Goal: Task Accomplishment & Management: Manage account settings

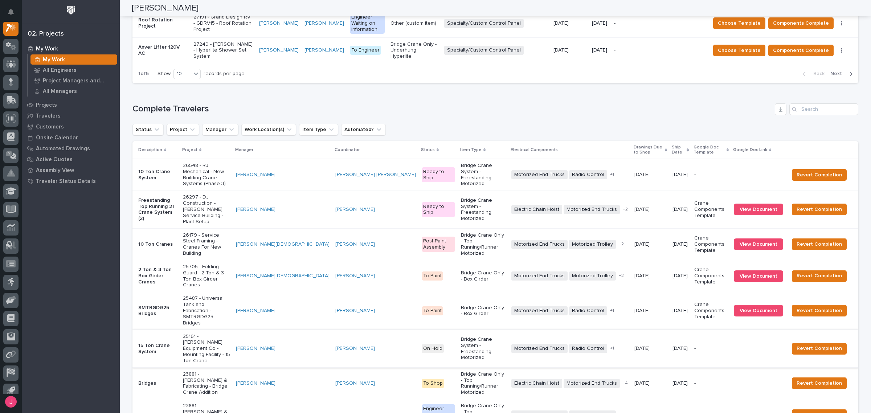
scroll to position [814, 0]
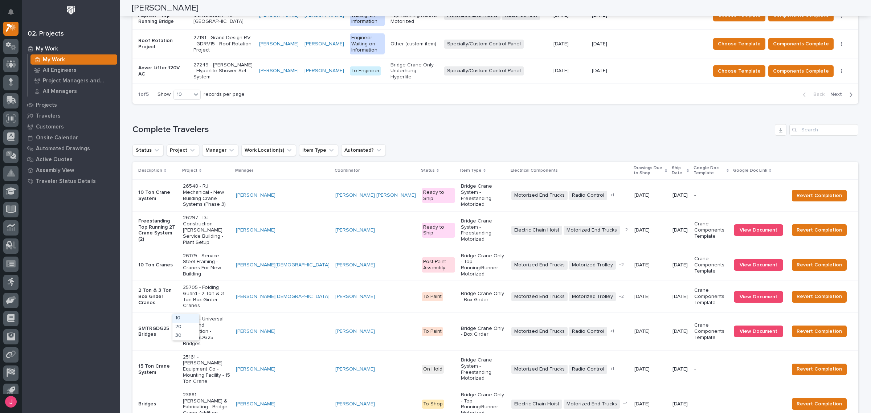
click at [190, 333] on div "30" at bounding box center [185, 336] width 27 height 9
drag, startPoint x: 191, startPoint y: 342, endPoint x: 190, endPoint y: 338, distance: 4.7
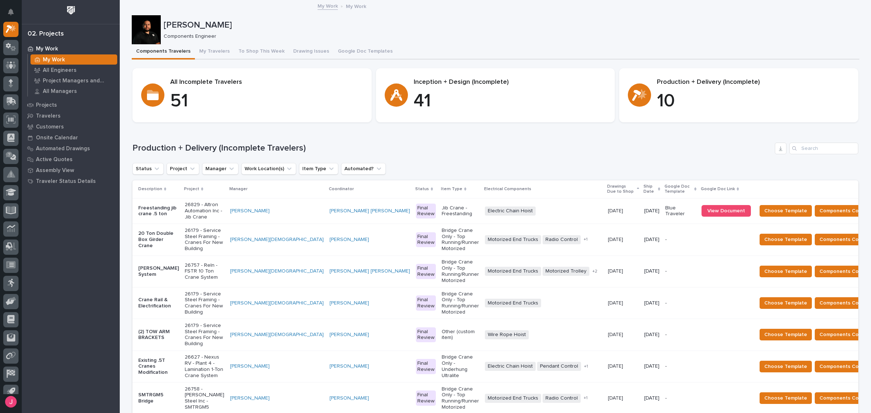
click at [422, 24] on p "[PERSON_NAME]" at bounding box center [510, 25] width 693 height 11
click at [213, 57] on button "My Travelers" at bounding box center [214, 51] width 39 height 15
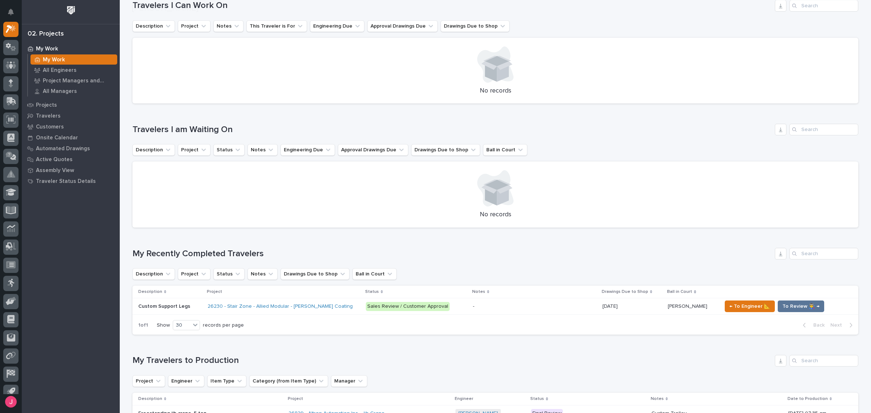
scroll to position [363, 0]
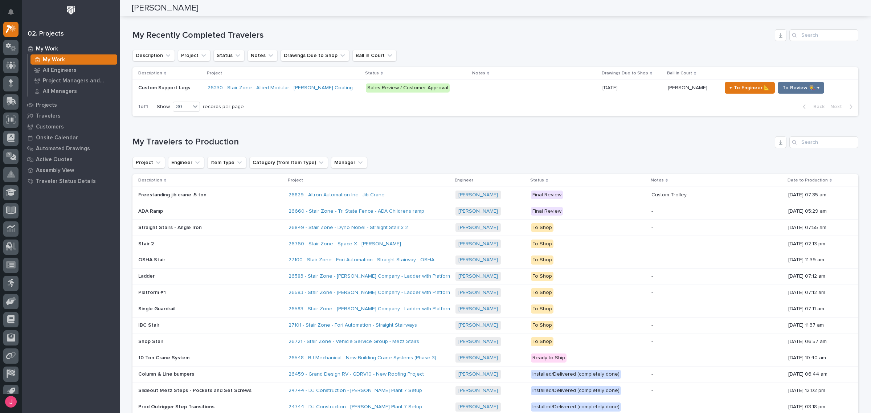
click at [407, 215] on div "26660 - Stair Zone - Tri State Fence - ADA Childrens ramp" at bounding box center [369, 211] width 161 height 12
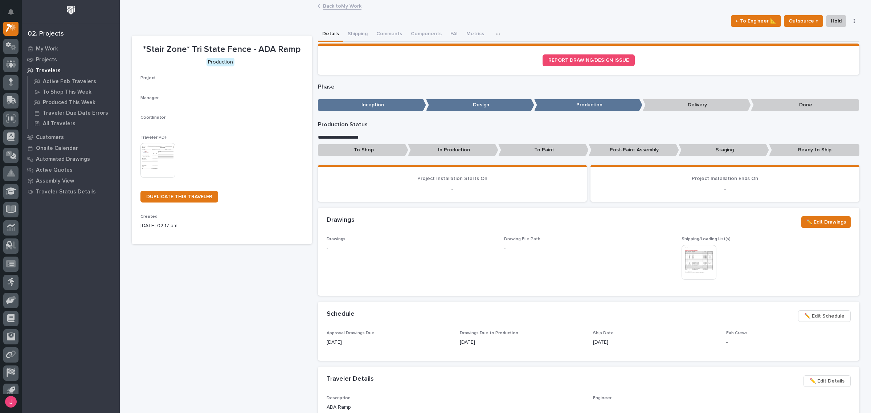
scroll to position [18, 0]
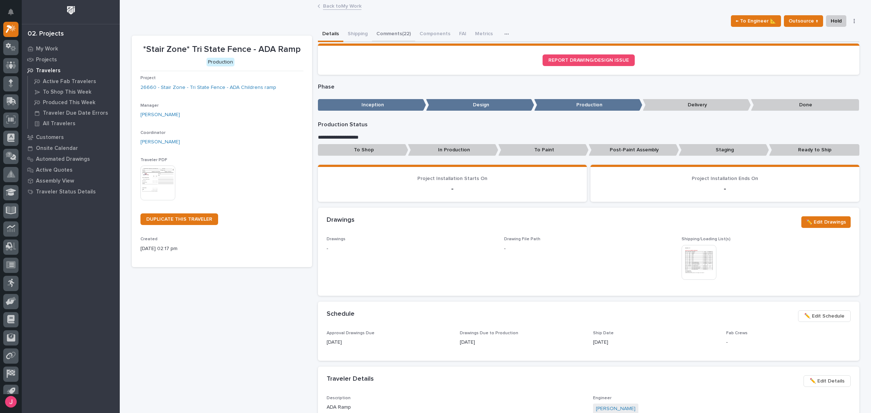
click at [382, 30] on button "Comments (22)" at bounding box center [393, 34] width 43 height 15
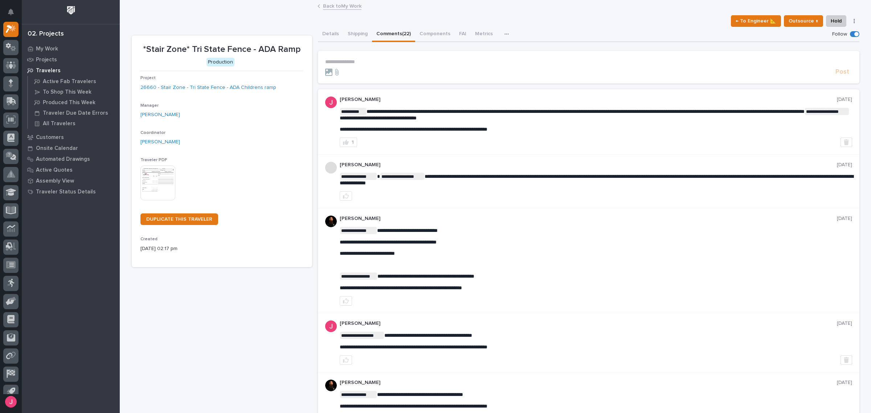
click at [327, 3] on link "Back to My Work" at bounding box center [342, 5] width 38 height 8
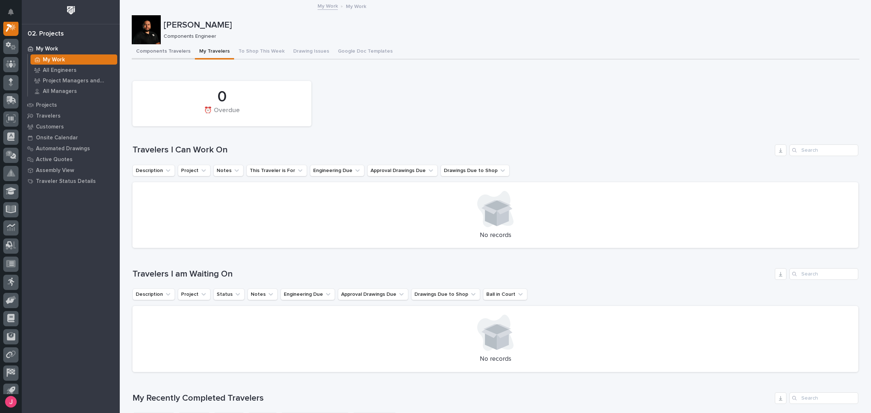
click at [168, 52] on button "Components Travelers" at bounding box center [163, 51] width 63 height 15
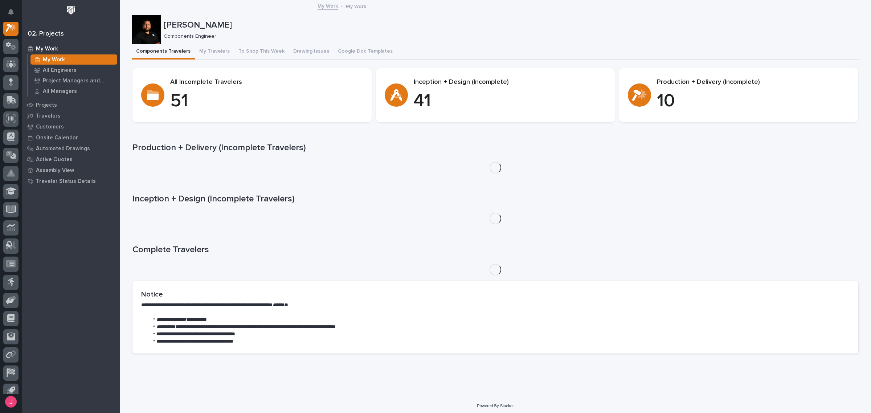
scroll to position [18, 0]
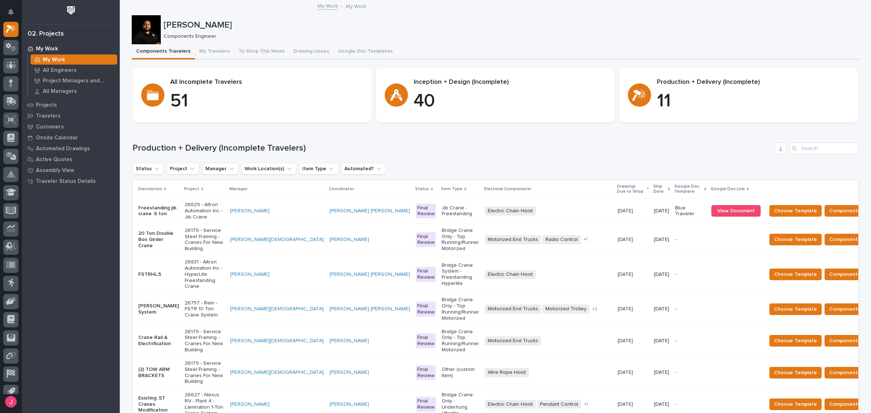
click at [224, 209] on p "26829 - Altron Automation Inc - Jib Crane" at bounding box center [205, 211] width 40 height 18
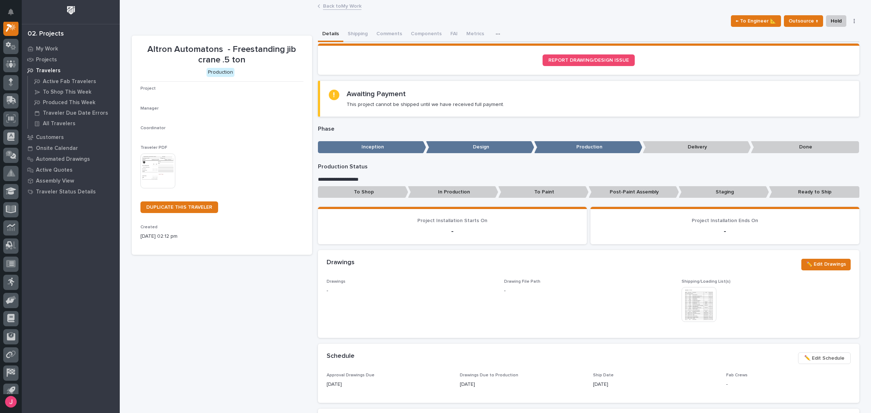
scroll to position [18, 0]
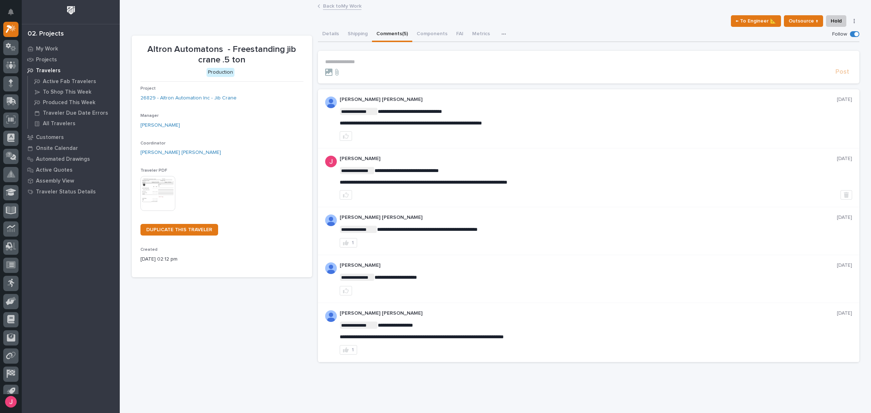
click at [385, 33] on button "Comments (5)" at bounding box center [392, 34] width 40 height 15
click at [331, 37] on button "Details" at bounding box center [330, 34] width 25 height 15
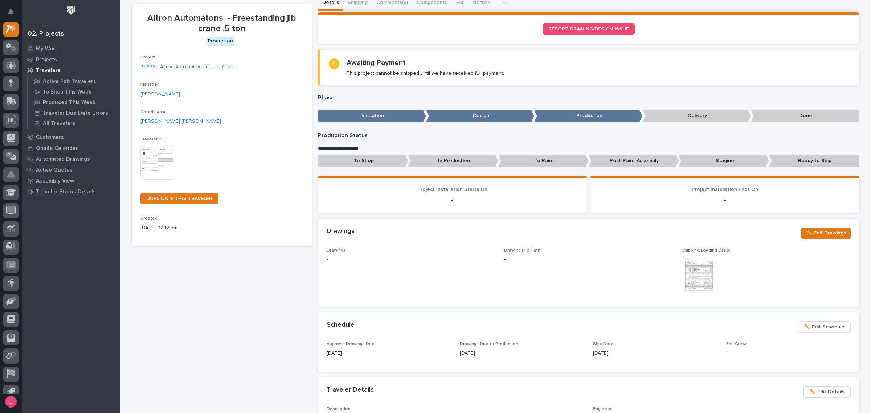
scroll to position [45, 0]
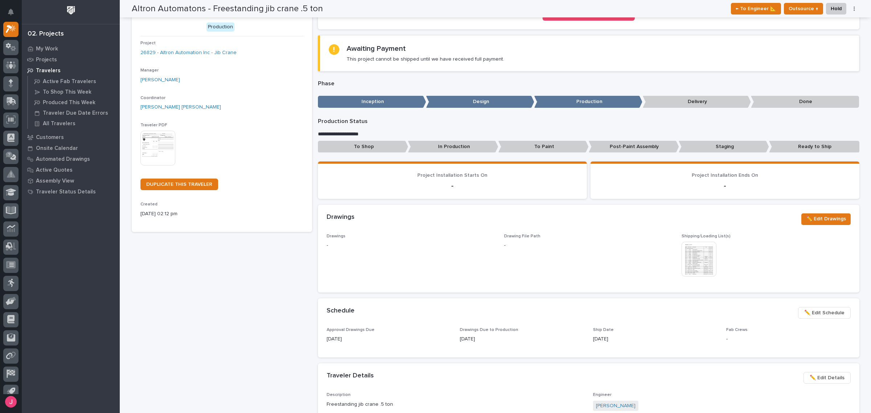
click at [695, 260] on img at bounding box center [699, 259] width 35 height 35
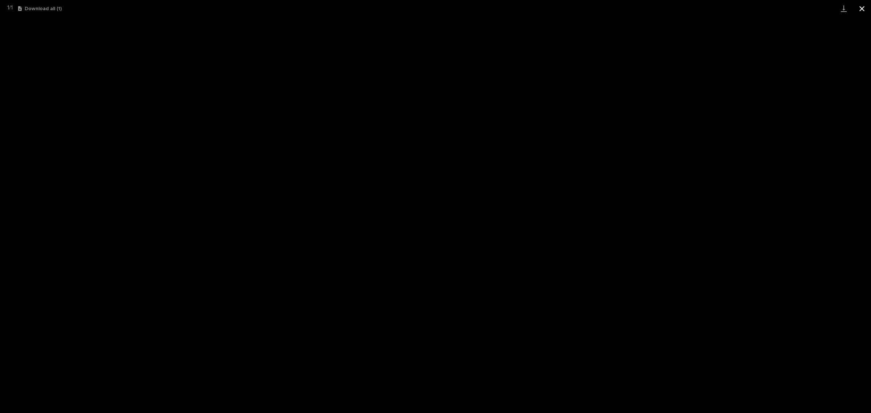
drag, startPoint x: 859, startPoint y: 8, endPoint x: 810, endPoint y: 15, distance: 49.8
click at [857, 10] on button "Close gallery" at bounding box center [862, 8] width 18 height 17
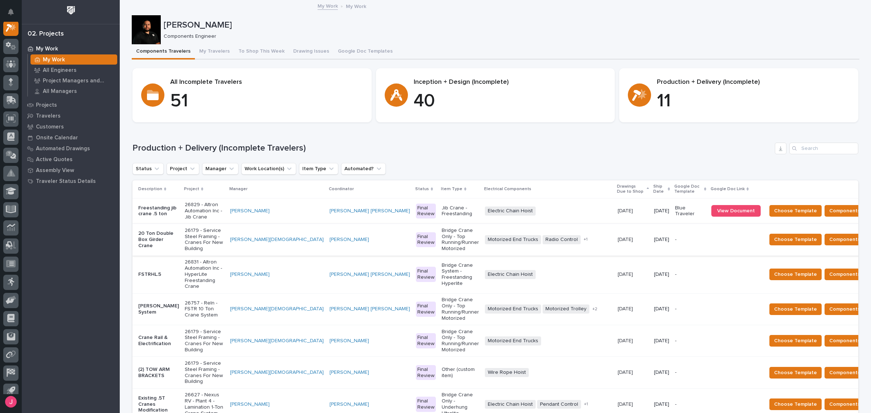
click at [478, 135] on div "Loading... Saving… Production + Delivery (Incomplete Travelers) Status Project …" at bounding box center [496, 343] width 726 height 431
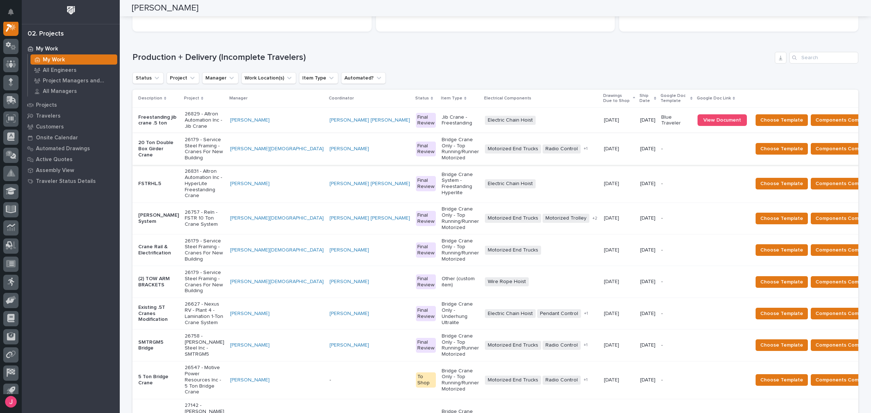
scroll to position [45, 0]
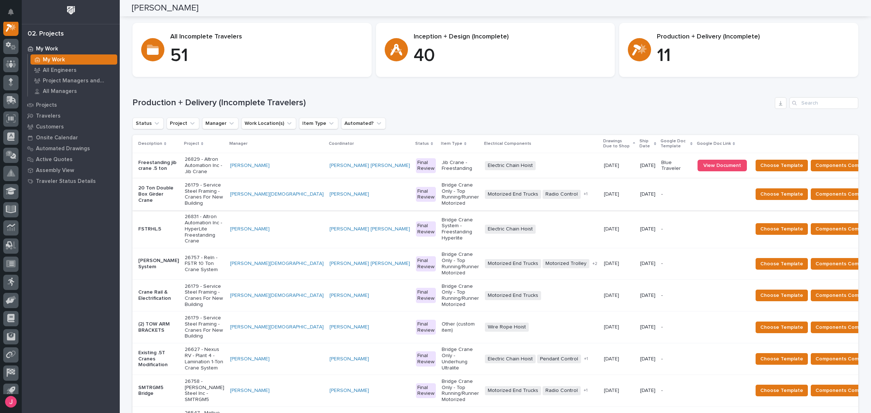
click at [458, 128] on div "Status Project Manager Work Location(s) Item Type Automated?" at bounding box center [496, 124] width 726 height 12
click at [209, 163] on p "26829 - Altron Automation Inc - Jib Crane" at bounding box center [205, 165] width 40 height 18
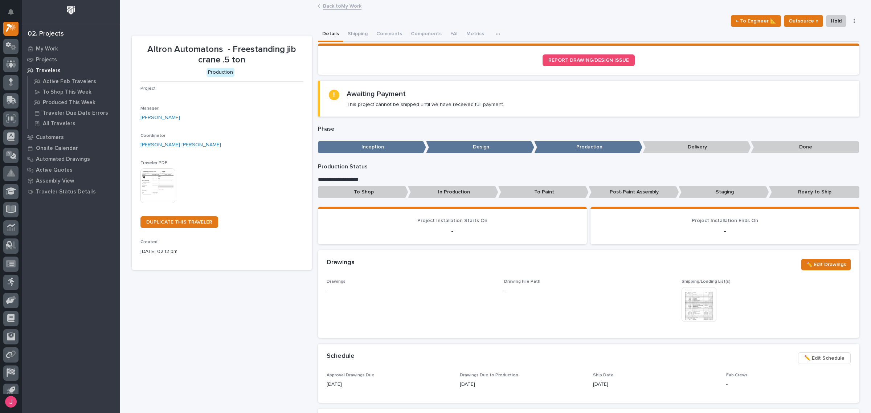
scroll to position [18, 0]
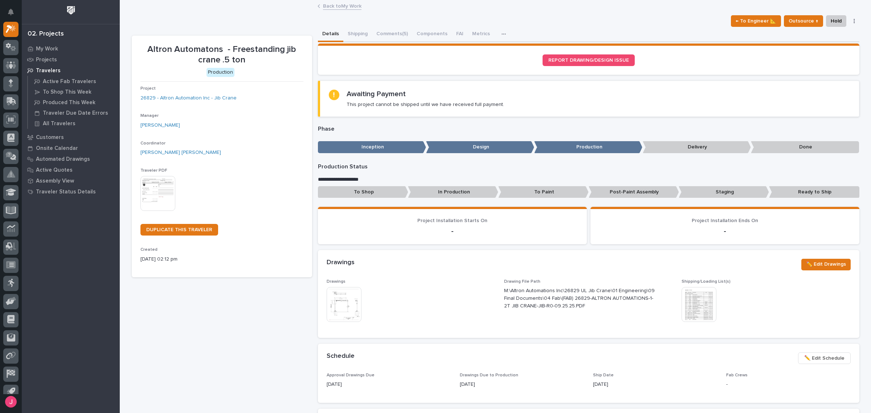
click at [697, 304] on img at bounding box center [699, 304] width 35 height 35
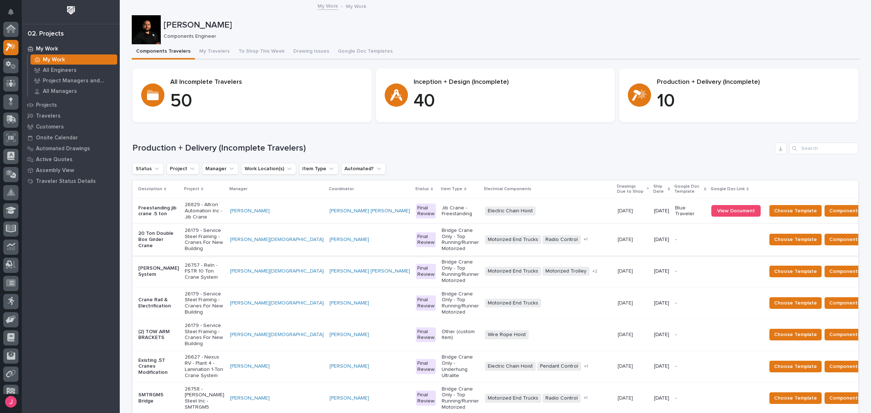
scroll to position [18, 0]
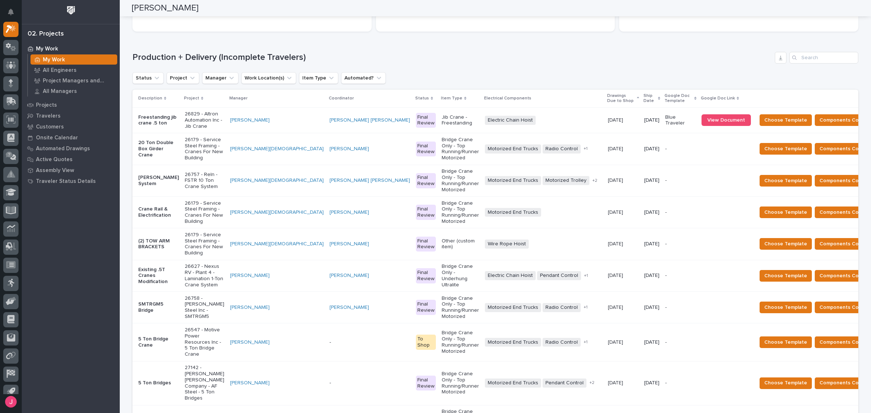
click at [653, 48] on div "Loading... Saving… Production + Delivery (Incomplete Travelers) Status Project …" at bounding box center [496, 249] width 726 height 425
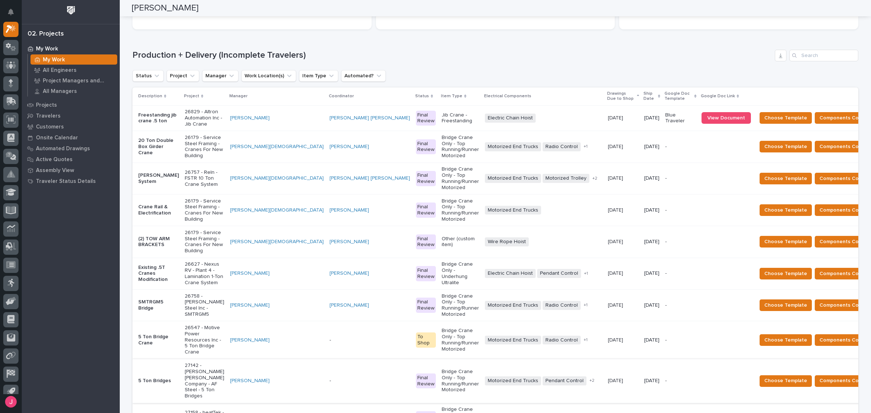
scroll to position [91, 0]
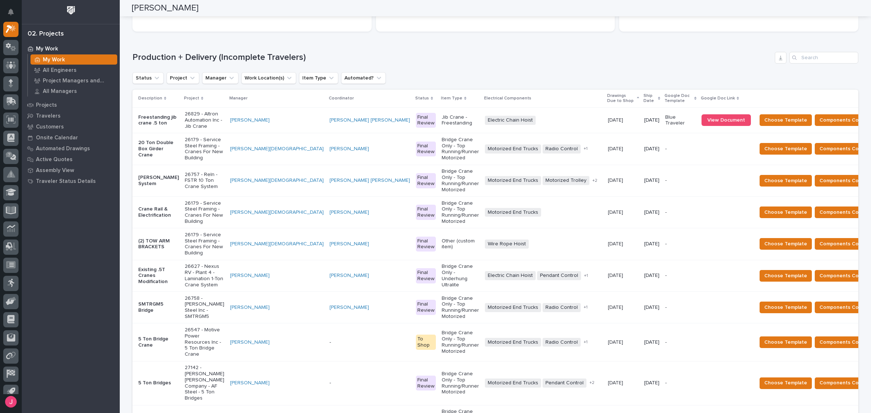
click at [505, 60] on h1 "Production + Delivery (Incomplete Travelers)" at bounding box center [453, 57] width 640 height 11
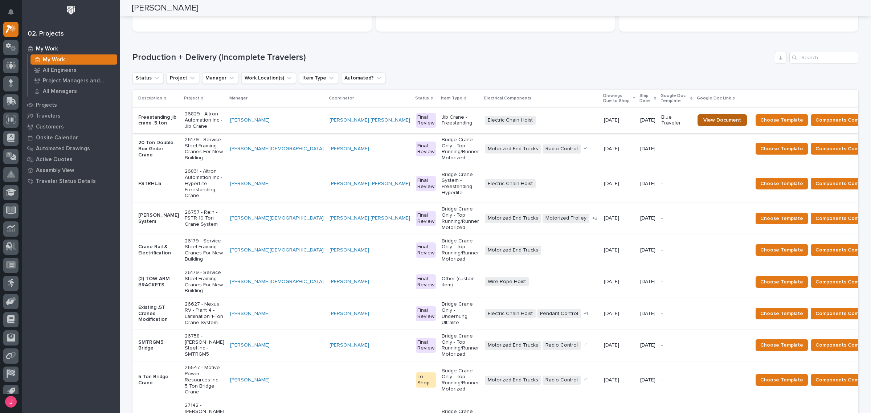
click at [704, 120] on span "View Document" at bounding box center [723, 120] width 38 height 5
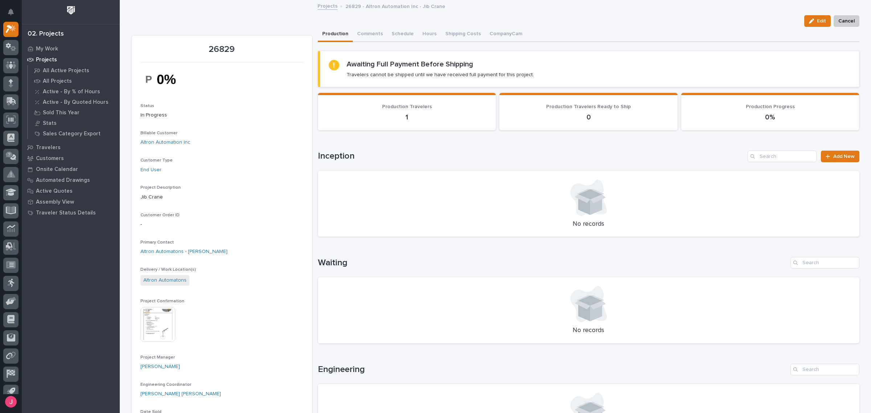
click at [162, 320] on img at bounding box center [158, 324] width 35 height 35
click at [371, 37] on button "Comments" at bounding box center [370, 34] width 34 height 15
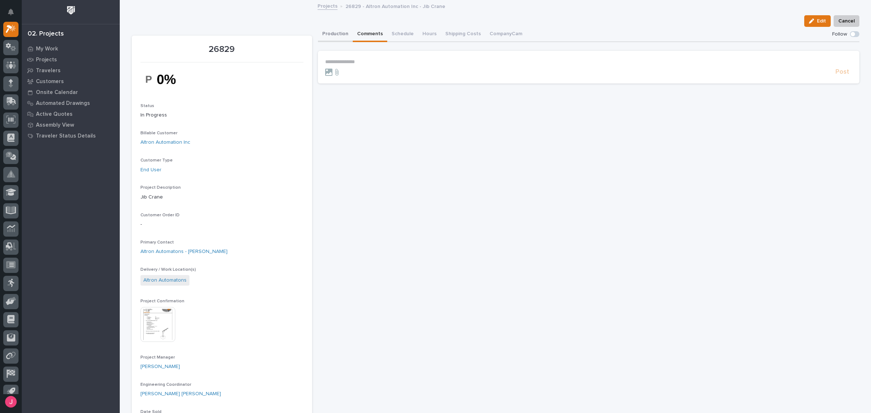
click at [338, 37] on button "Production" at bounding box center [335, 34] width 35 height 15
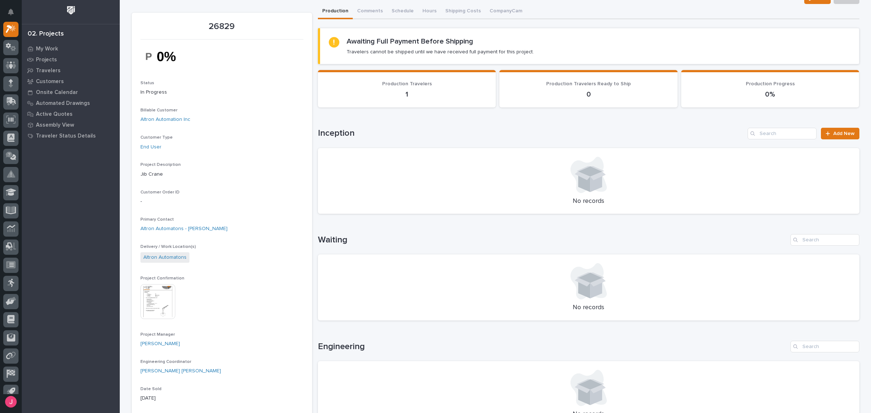
scroll to position [45, 0]
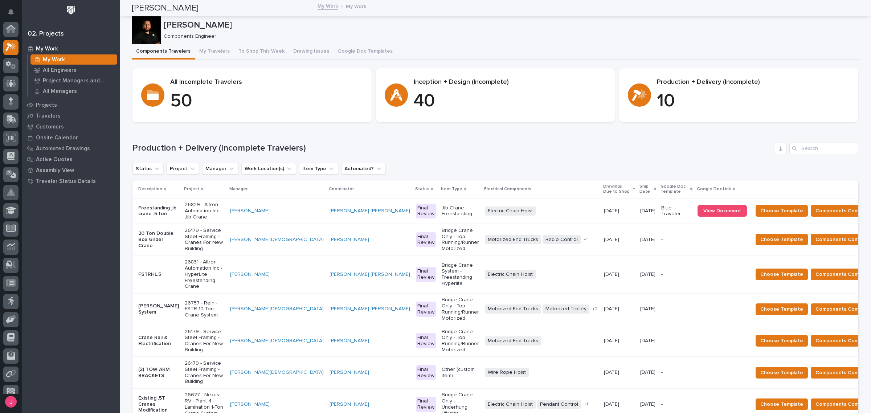
scroll to position [18, 0]
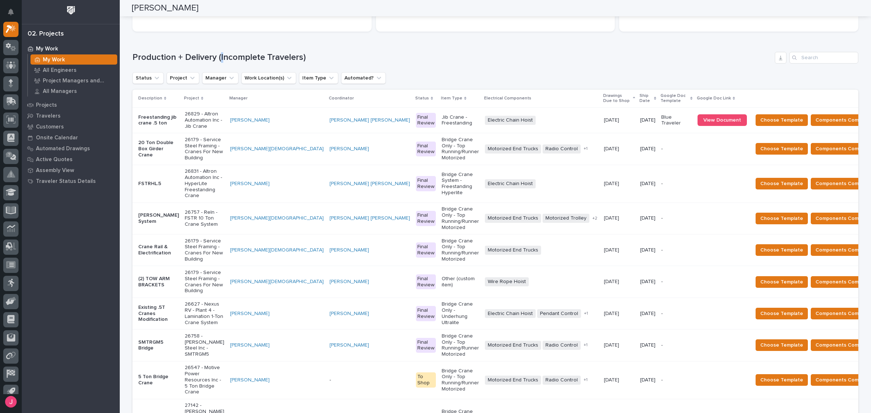
click at [220, 55] on h1 "Production + Delivery (Incomplete Travelers)" at bounding box center [453, 57] width 640 height 11
drag, startPoint x: 215, startPoint y: 57, endPoint x: 323, endPoint y: 59, distance: 107.8
click at [321, 59] on h1 "Production + Delivery (Incomplete Travelers)" at bounding box center [453, 57] width 640 height 11
click at [327, 59] on h1 "Production + Delivery (Incomplete Travelers)" at bounding box center [453, 57] width 640 height 11
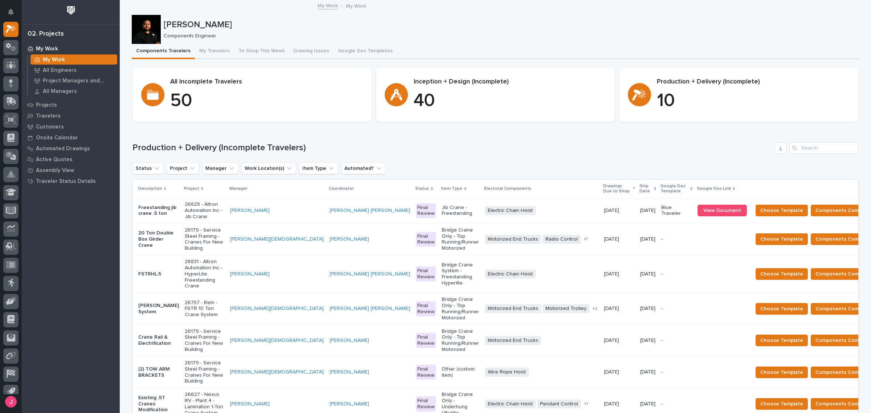
scroll to position [0, 0]
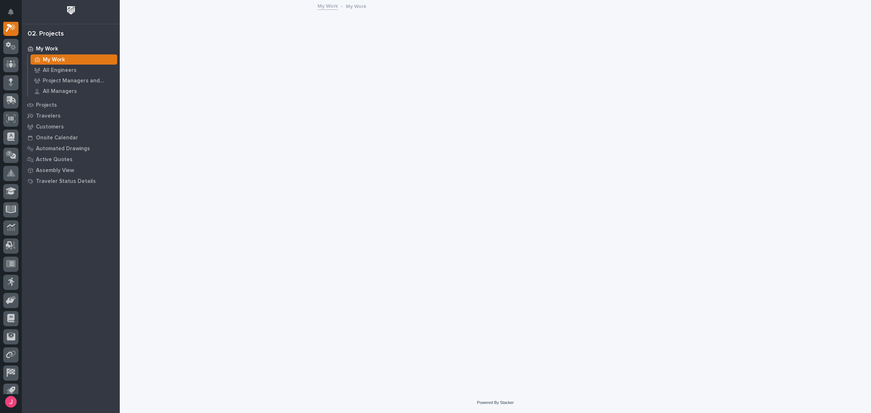
scroll to position [18, 0]
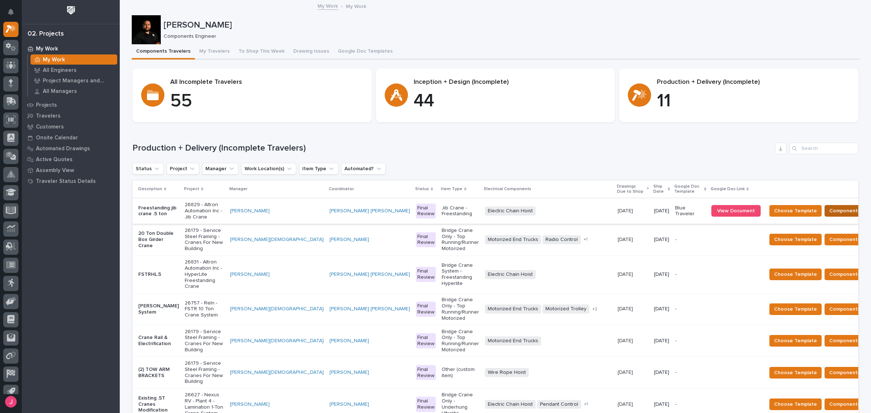
click at [830, 211] on span "Components Complete" at bounding box center [858, 211] width 56 height 9
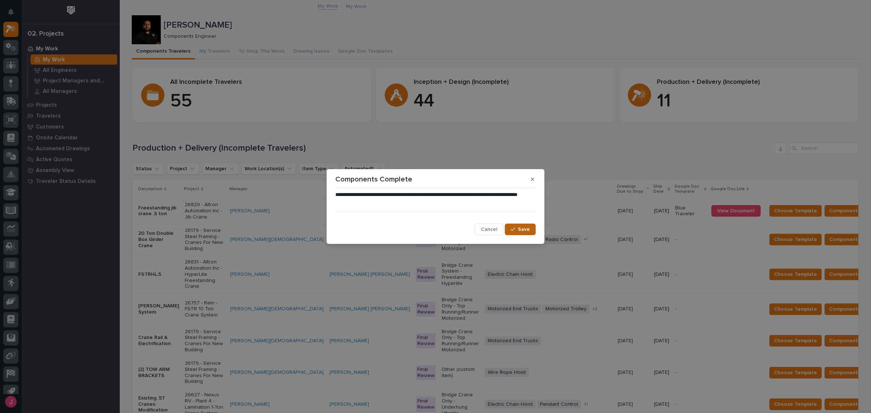
click at [520, 225] on button "Save" at bounding box center [520, 230] width 31 height 12
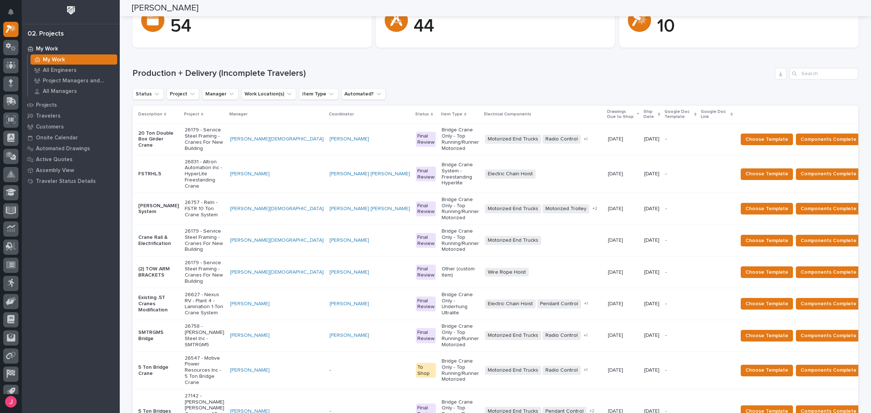
scroll to position [91, 0]
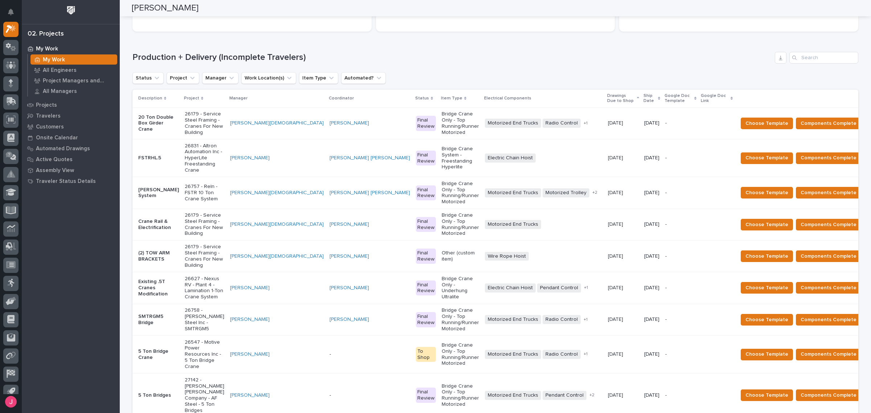
click at [207, 148] on p "26831 - Altron Automation Inc - HyperLite Freestanding Crane" at bounding box center [205, 158] width 40 height 30
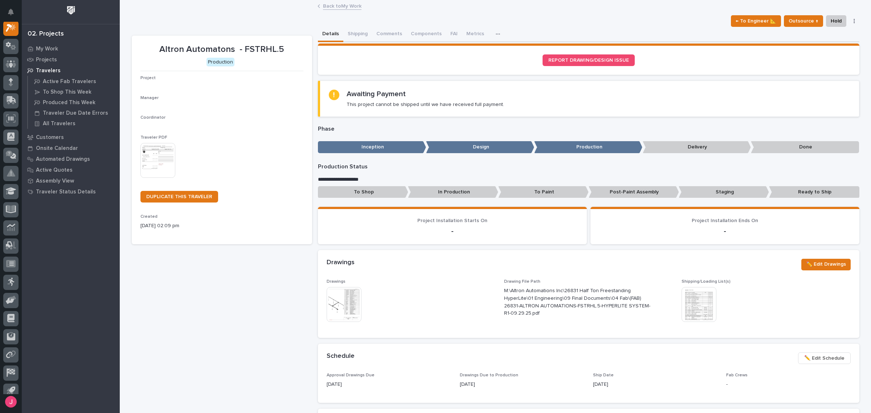
scroll to position [18, 0]
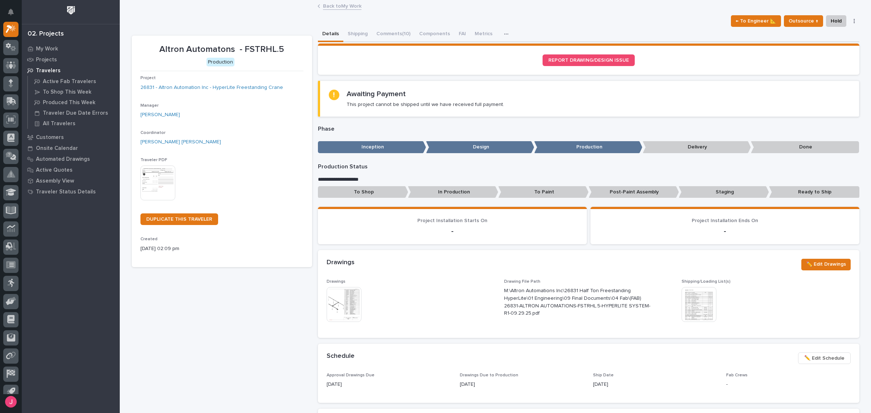
click at [340, 305] on img at bounding box center [344, 304] width 35 height 35
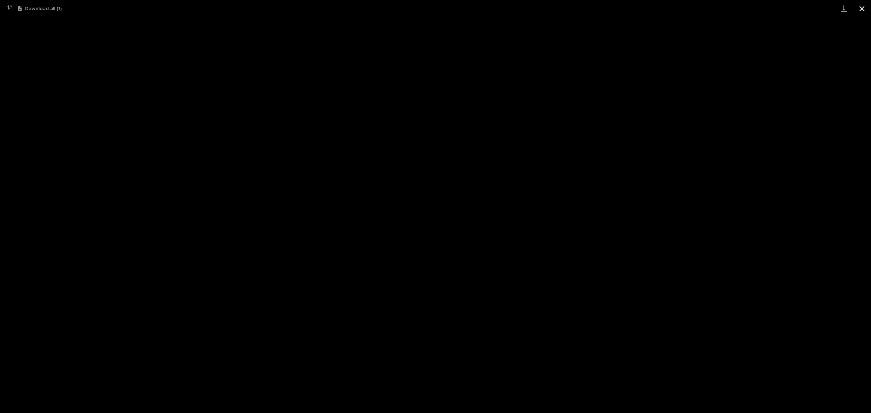
click at [863, 8] on button "Close gallery" at bounding box center [862, 8] width 18 height 17
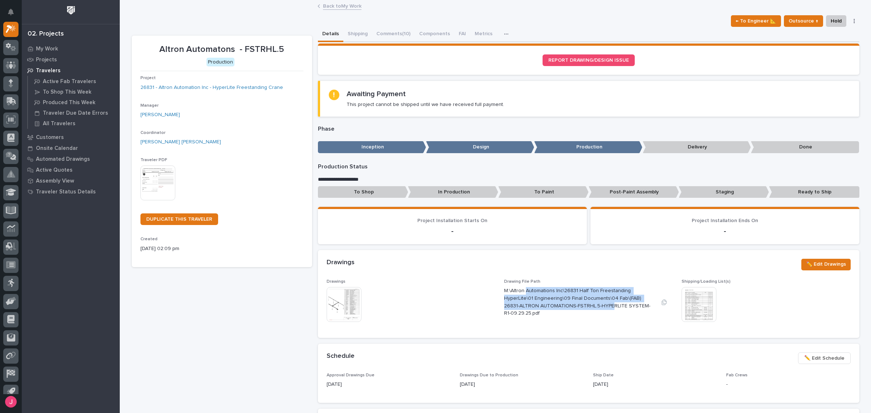
drag, startPoint x: 522, startPoint y: 289, endPoint x: 599, endPoint y: 308, distance: 80.0
click at [596, 307] on p "M:\Altron Automations Inc\26831 Half Ton Freestanding HyperLite\01 Engineering\…" at bounding box center [579, 302] width 151 height 30
click at [600, 308] on p "M:\Altron Automations Inc\26831 Half Ton Freestanding HyperLite\01 Engineering\…" at bounding box center [579, 302] width 151 height 30
click at [601, 322] on span "Drawing File Path M:\Altron Automations Inc\26831 Half Ton Freestanding HyperLi…" at bounding box center [588, 304] width 169 height 50
click at [342, 4] on link "Back to My Work" at bounding box center [342, 5] width 38 height 8
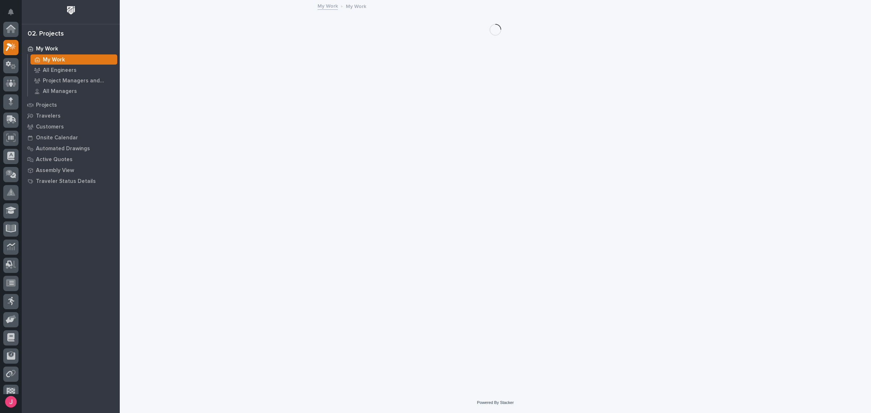
scroll to position [19, 0]
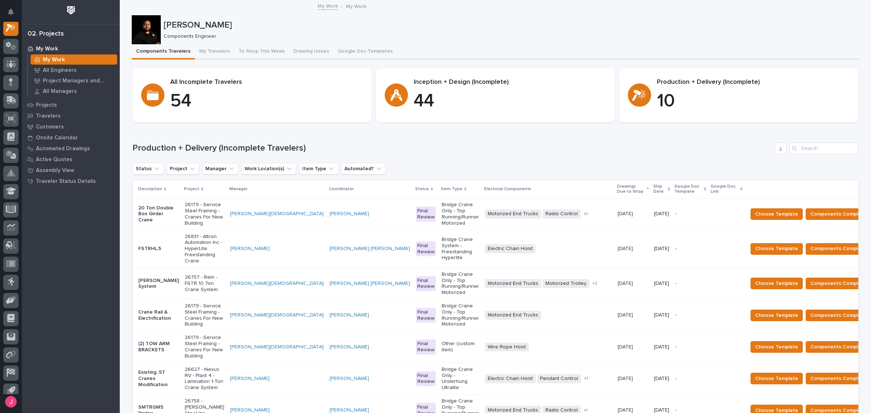
click at [530, 34] on p "Components Engineer" at bounding box center [509, 36] width 690 height 6
